Goal: Task Accomplishment & Management: Manage account settings

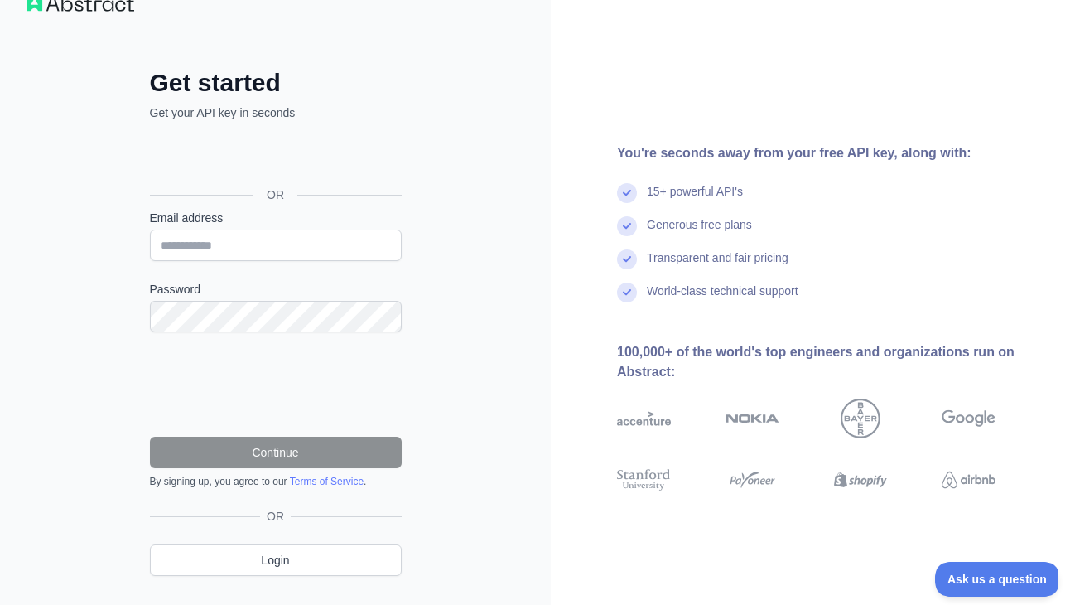
scroll to position [39, 0]
type input "**********"
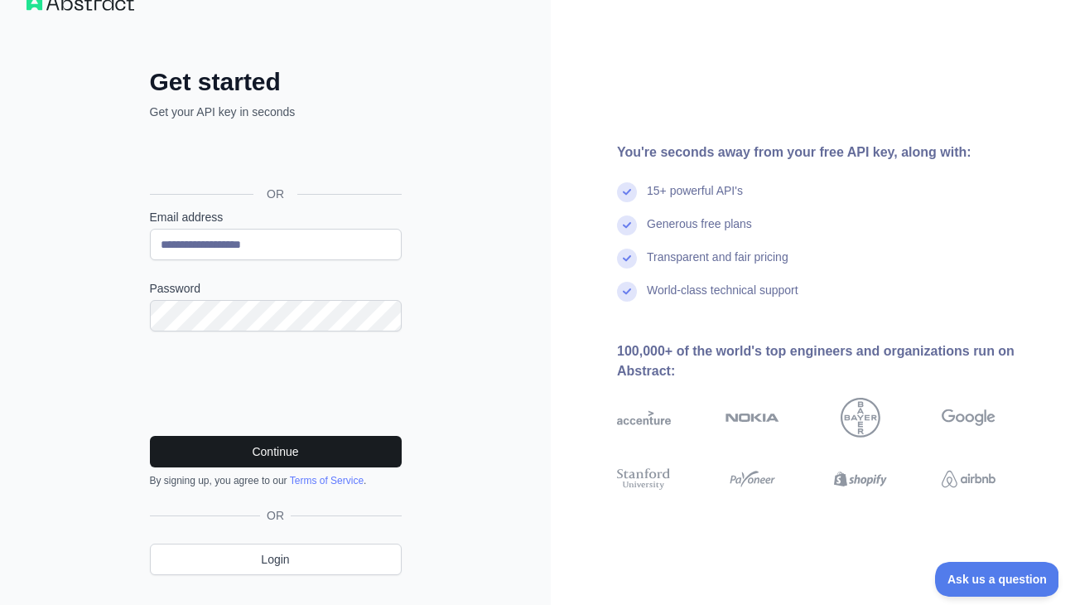
click at [307, 450] on button "Continue" at bounding box center [276, 451] width 252 height 31
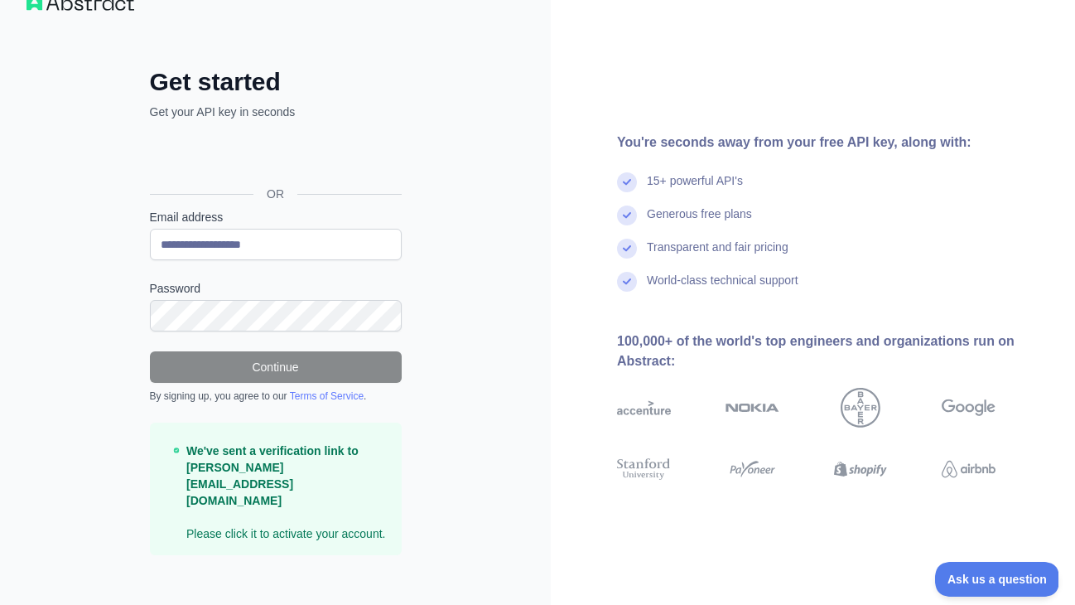
scroll to position [38, 0]
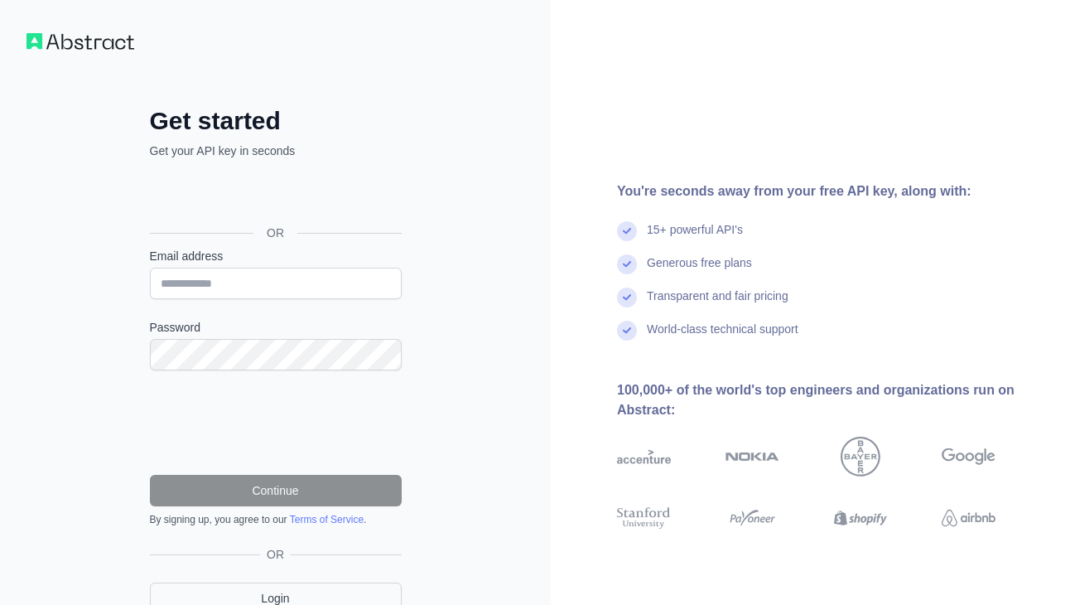
click at [287, 597] on link "Login" at bounding box center [276, 597] width 252 height 31
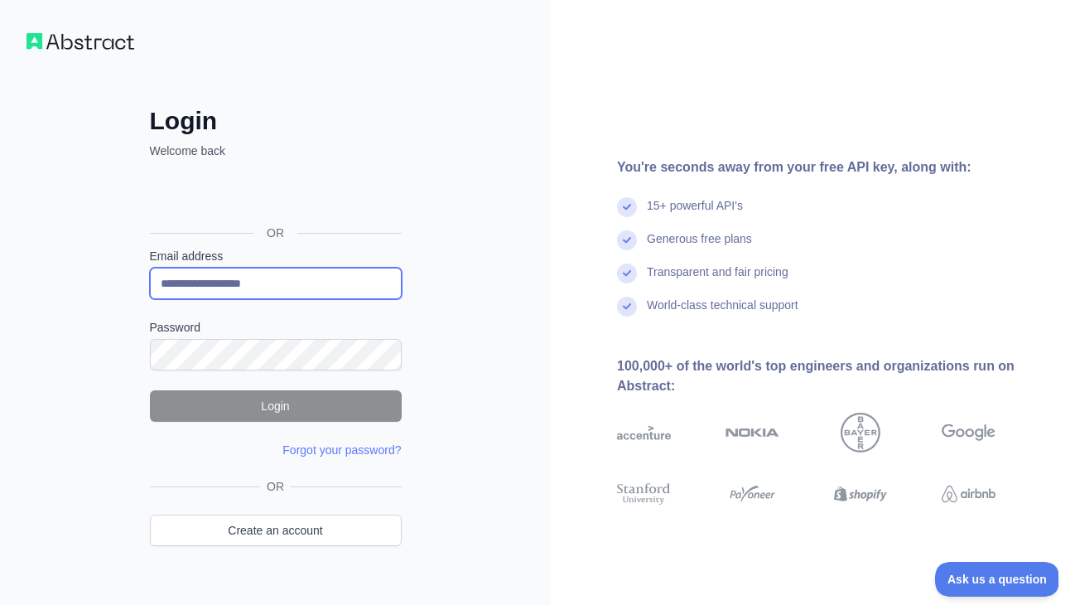
type input "**********"
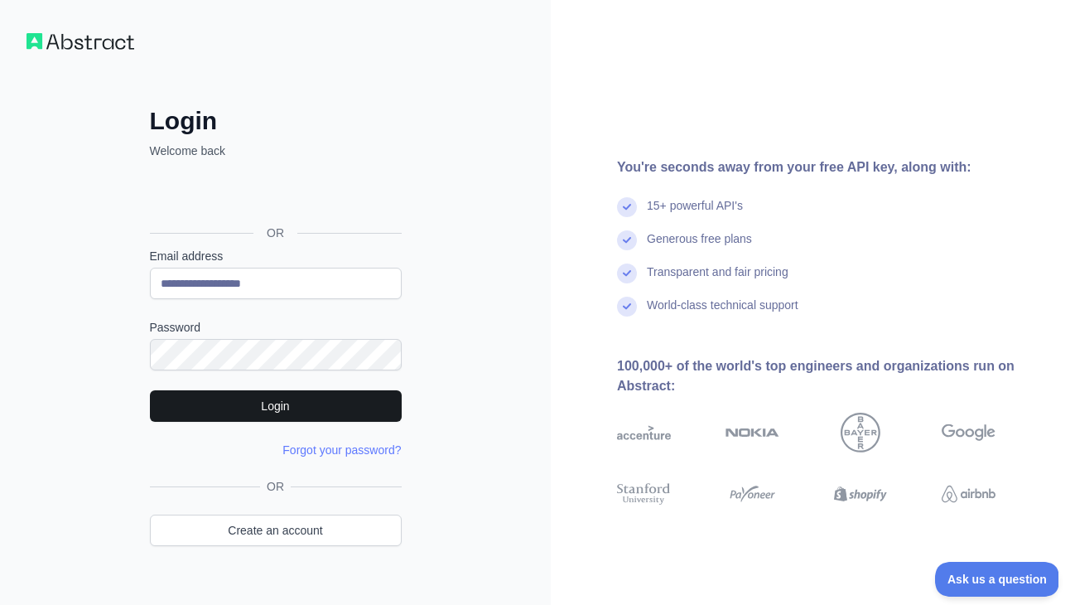
click at [234, 408] on button "Login" at bounding box center [276, 405] width 252 height 31
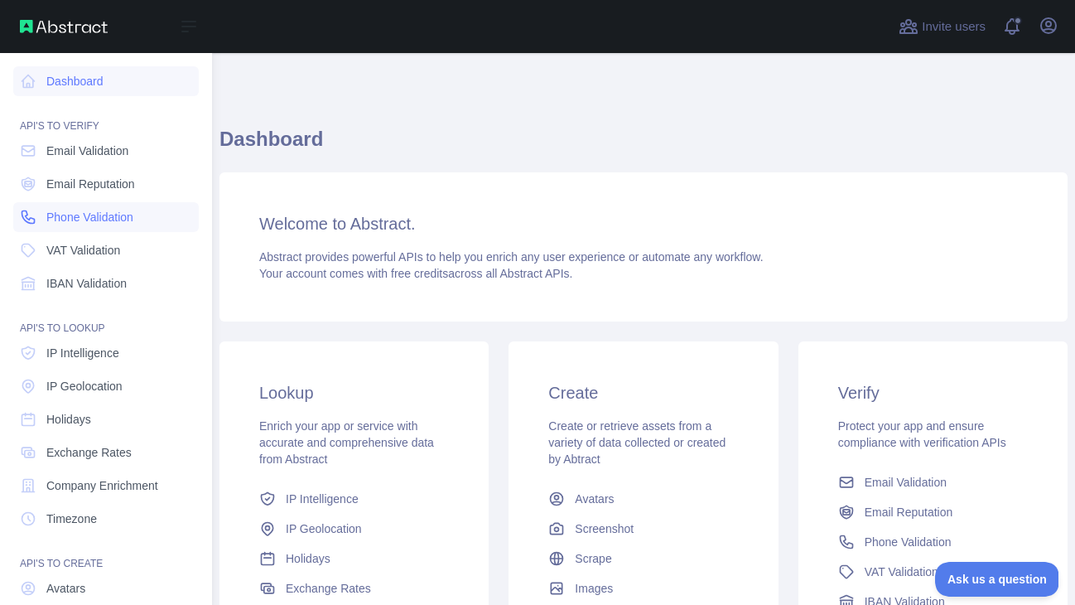
click at [95, 204] on link "Phone Validation" at bounding box center [106, 217] width 186 height 30
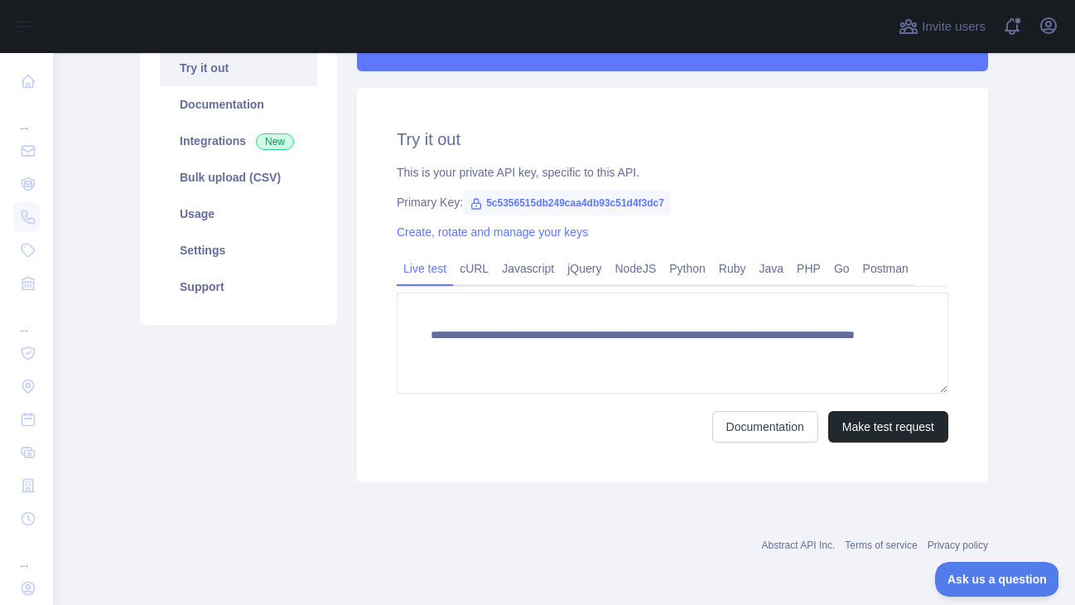
scroll to position [182, 0]
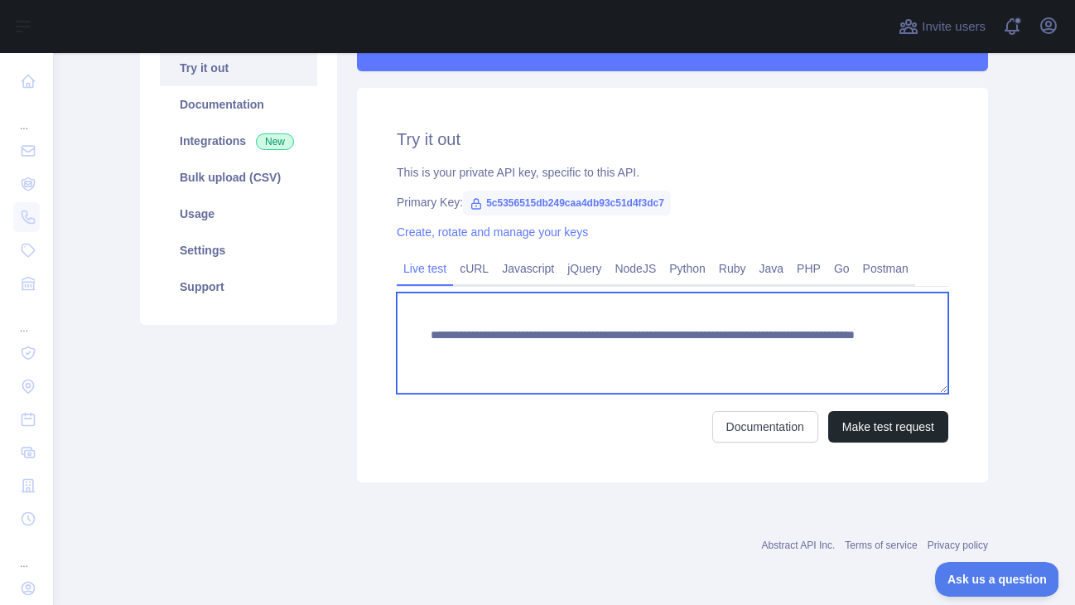
click at [734, 360] on textarea "**********" at bounding box center [673, 342] width 552 height 101
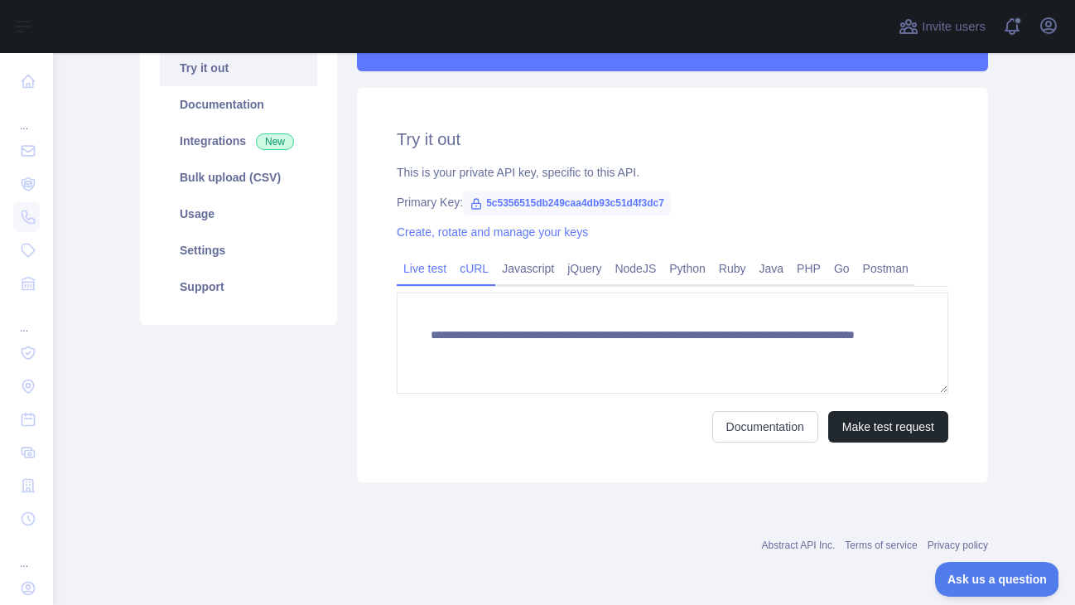
click at [482, 268] on link "cURL" at bounding box center [474, 268] width 42 height 27
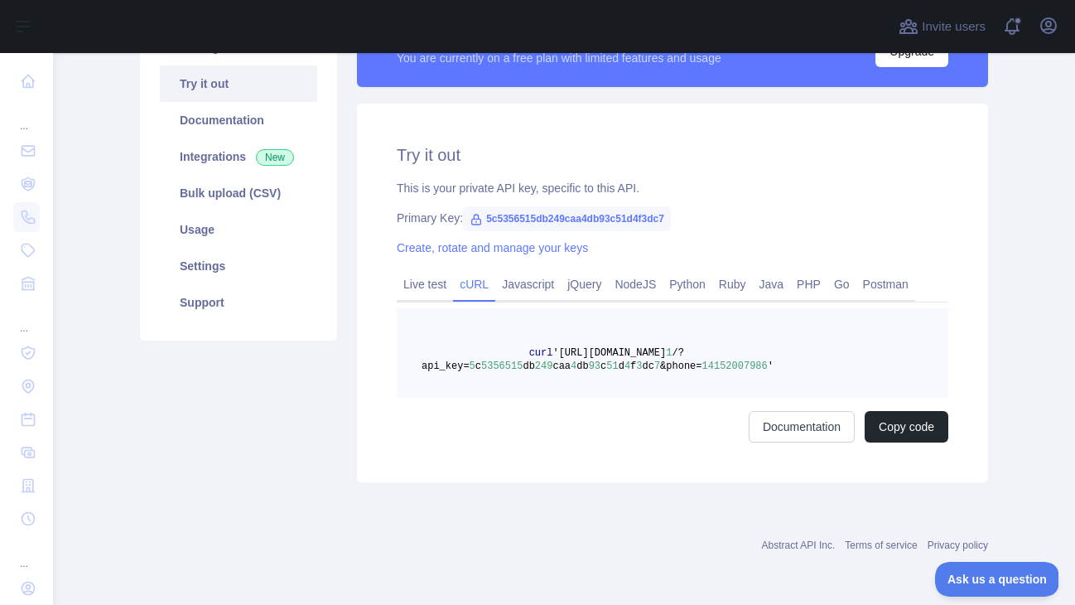
scroll to position [167, 0]
click at [545, 276] on link "Javascript" at bounding box center [527, 284] width 65 height 27
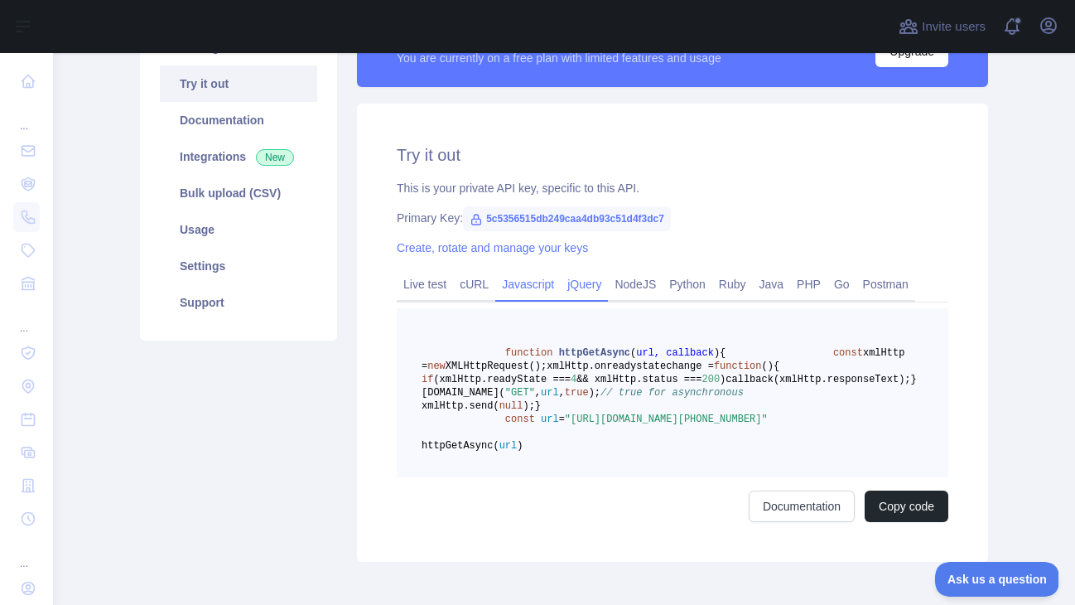
click at [607, 290] on link "jQuery" at bounding box center [584, 284] width 47 height 27
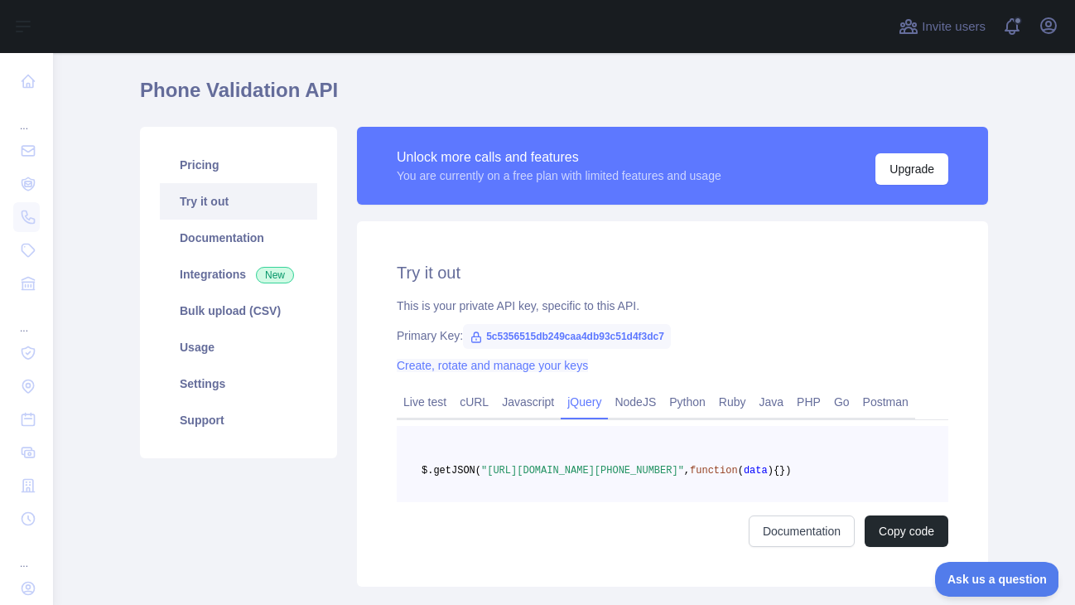
scroll to position [51, 0]
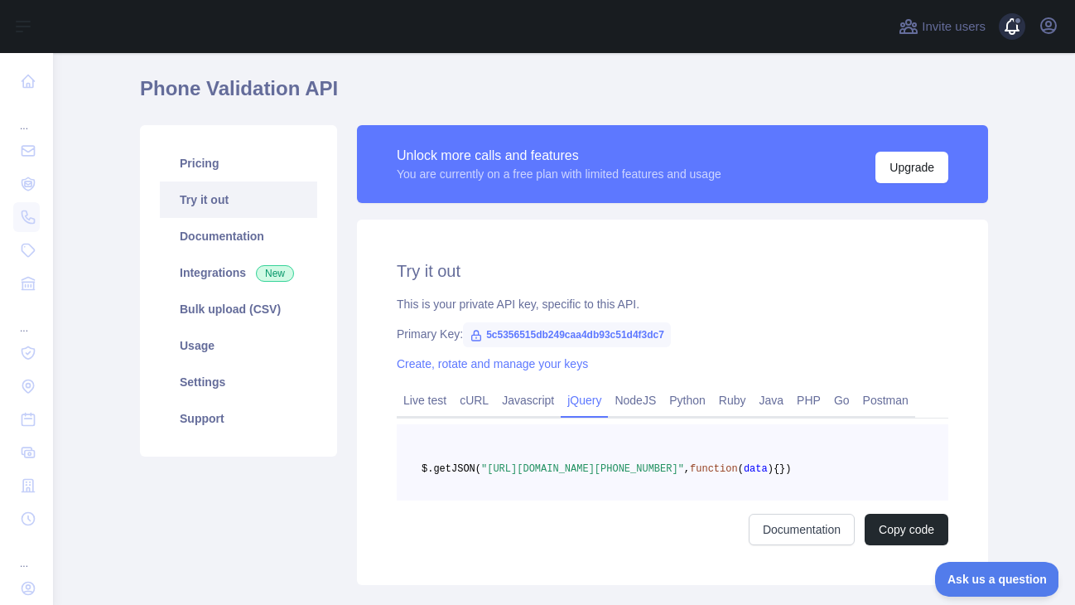
click at [1033, 31] on span at bounding box center [1018, 26] width 33 height 53
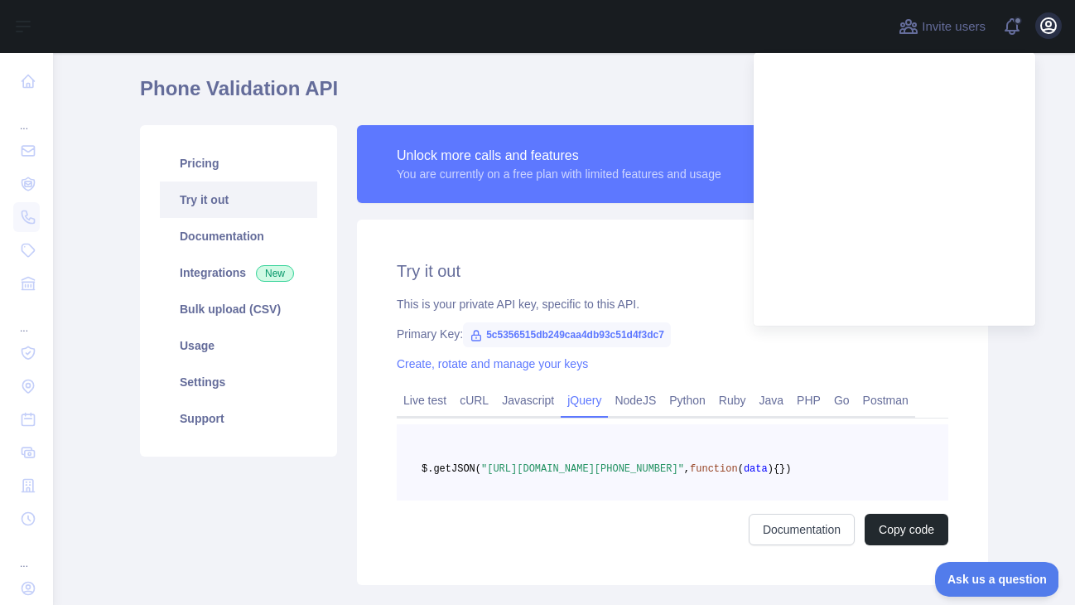
click at [1052, 31] on icon "button" at bounding box center [1049, 26] width 20 height 20
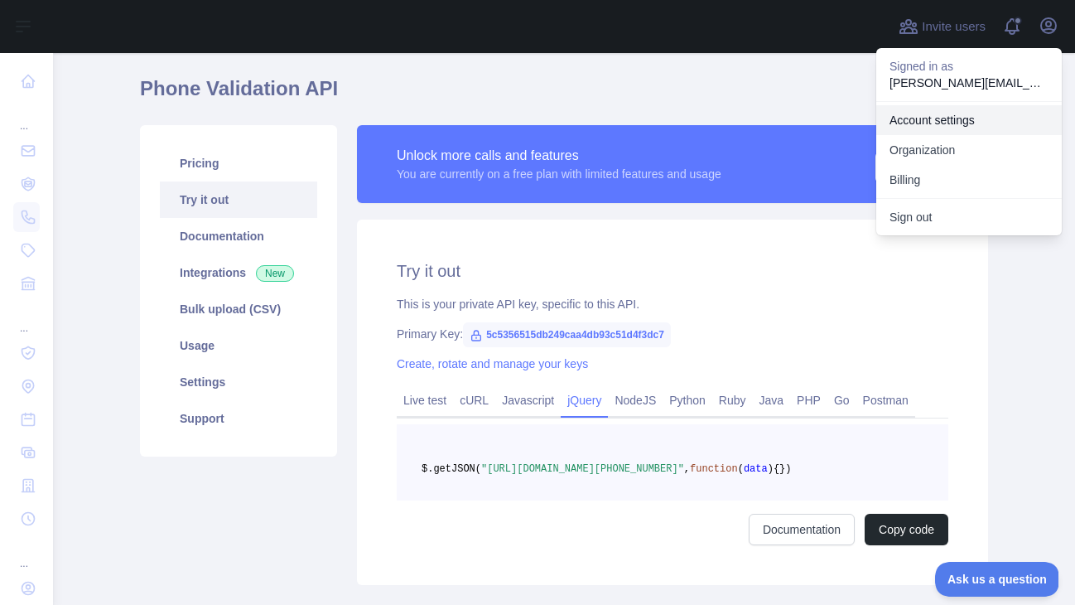
click at [938, 113] on link "Account settings" at bounding box center [970, 120] width 186 height 30
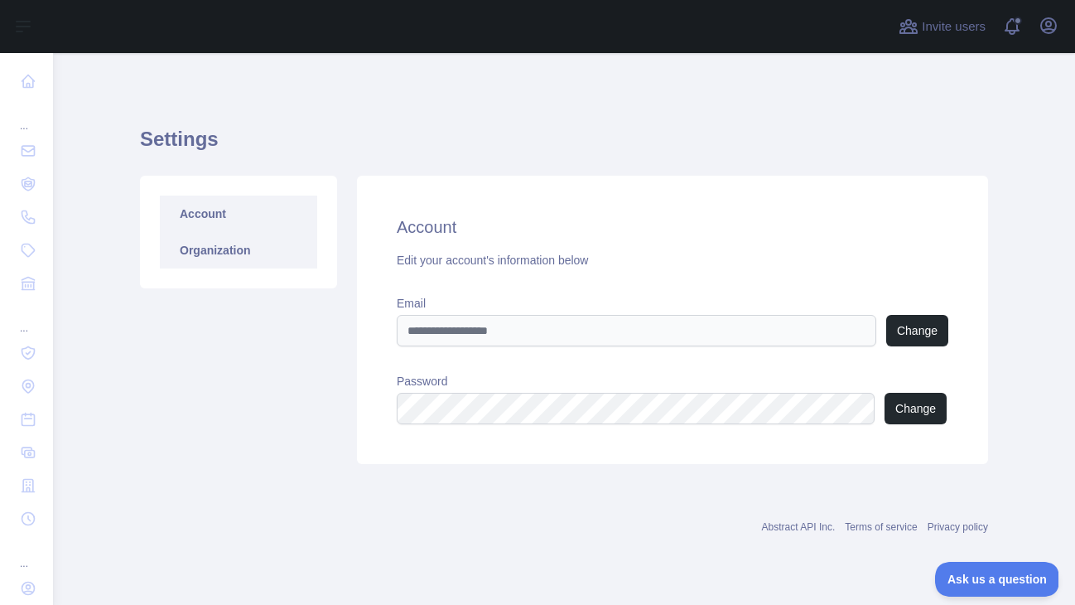
click at [243, 254] on link "Organization" at bounding box center [238, 250] width 157 height 36
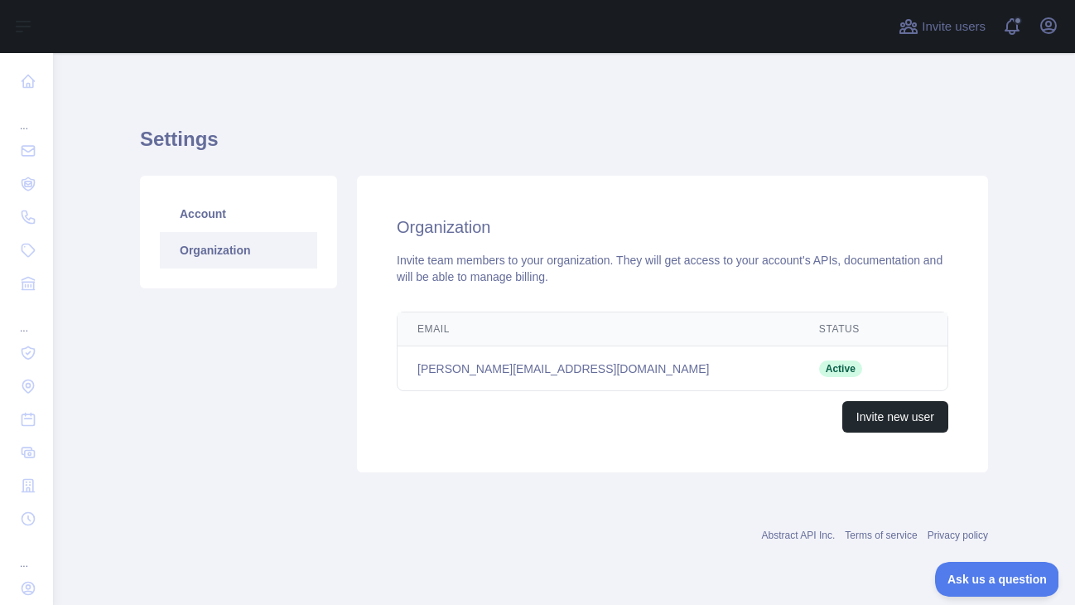
click at [799, 363] on td "Active" at bounding box center [849, 368] width 100 height 45
click at [1044, 17] on icon "button" at bounding box center [1049, 26] width 20 height 20
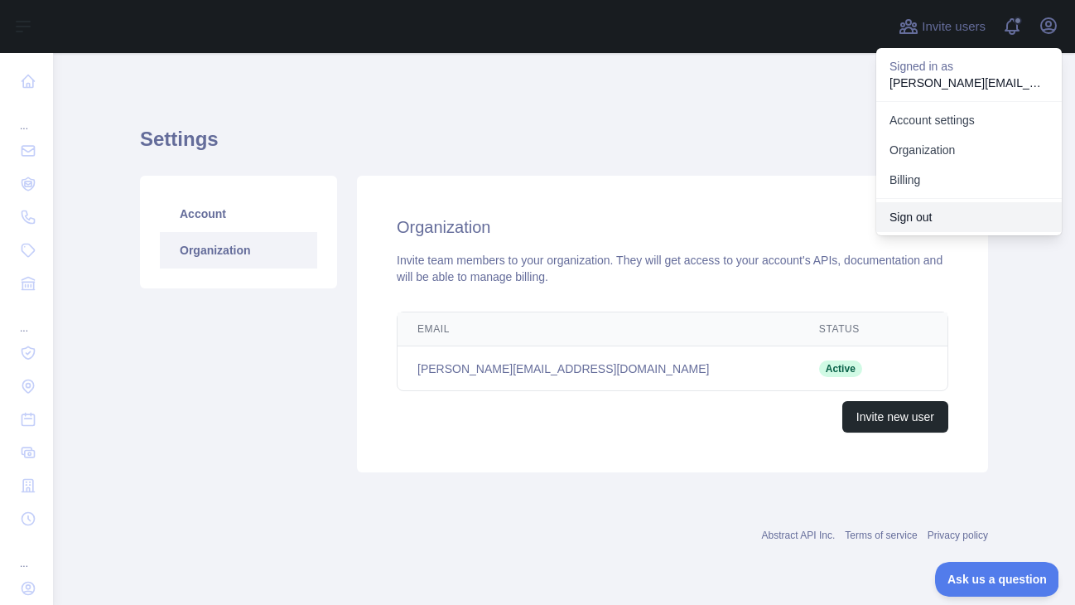
click at [925, 219] on button "Sign out" at bounding box center [970, 217] width 186 height 30
